Goal: Information Seeking & Learning: Learn about a topic

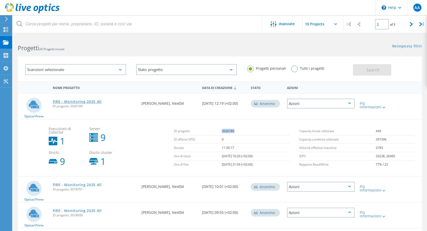
click at [75, 101] on link "FIRE - Monitoring 2025 All" at bounding box center [77, 102] width 49 height 4
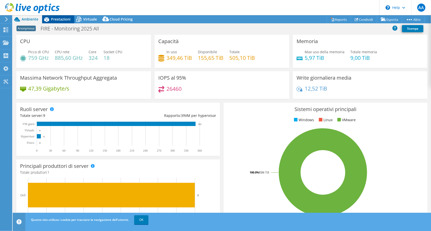
click at [62, 17] on span "Prestazioni" at bounding box center [61, 19] width 20 height 5
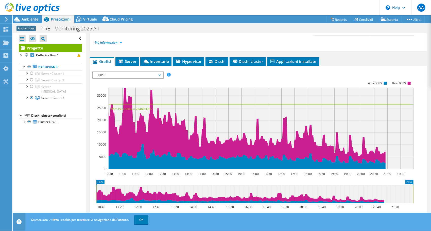
scroll to position [76, 0]
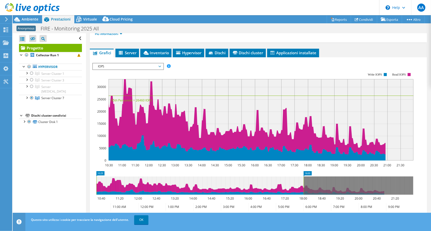
drag, startPoint x: 414, startPoint y: 179, endPoint x: 304, endPoint y: 169, distance: 110.1
click at [304, 169] on section "Workload Concentration: 10:30 11:00 11:30 12:00 12:30 13:00 13:30 14:00 14:30 1…" at bounding box center [258, 150] width 332 height 168
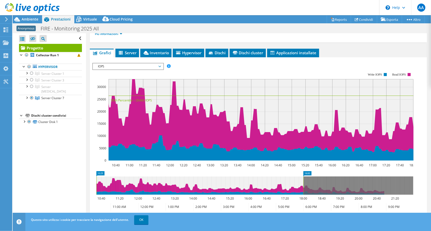
click at [157, 63] on span "IOPS" at bounding box center [127, 66] width 65 height 6
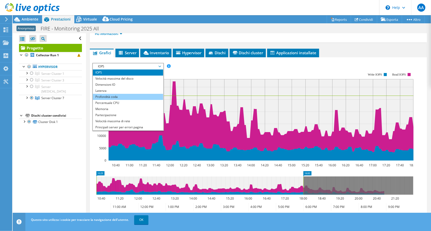
click at [124, 96] on li "Profondità coda" at bounding box center [128, 97] width 70 height 6
